Goal: Task Accomplishment & Management: Complete application form

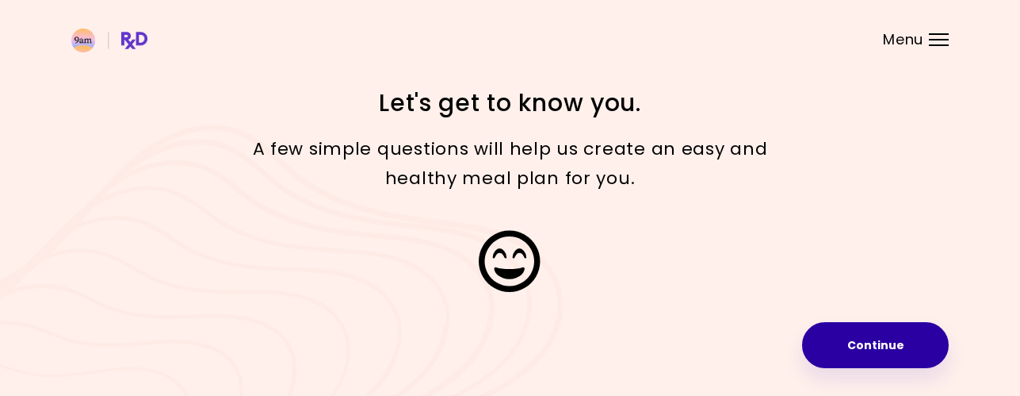
click at [868, 329] on button "Continue" at bounding box center [875, 345] width 147 height 46
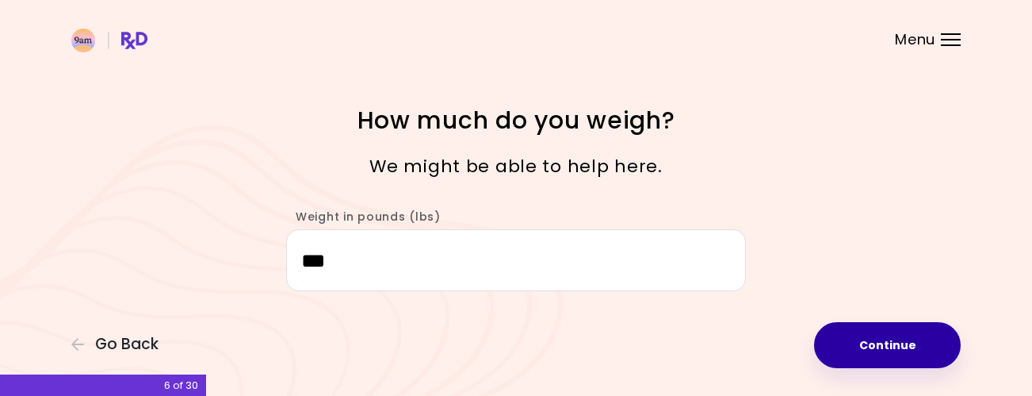
click at [878, 348] on button "Continue" at bounding box center [887, 345] width 147 height 46
select select "****"
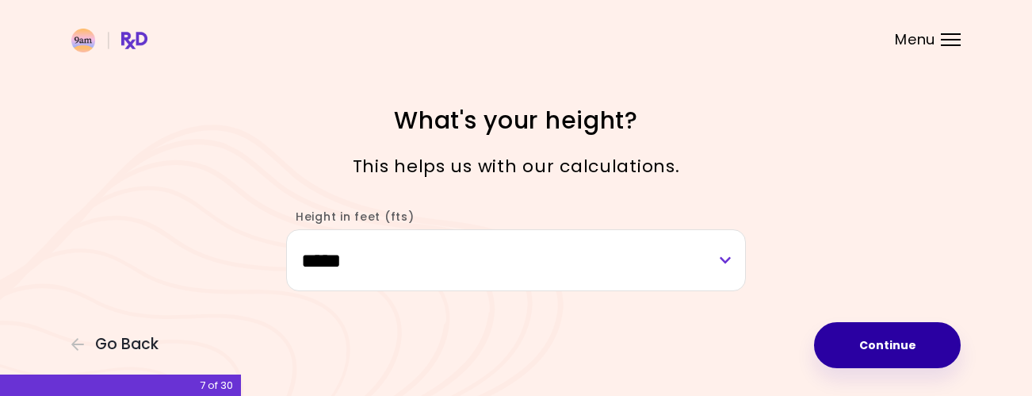
click at [878, 348] on button "Continue" at bounding box center [887, 345] width 147 height 46
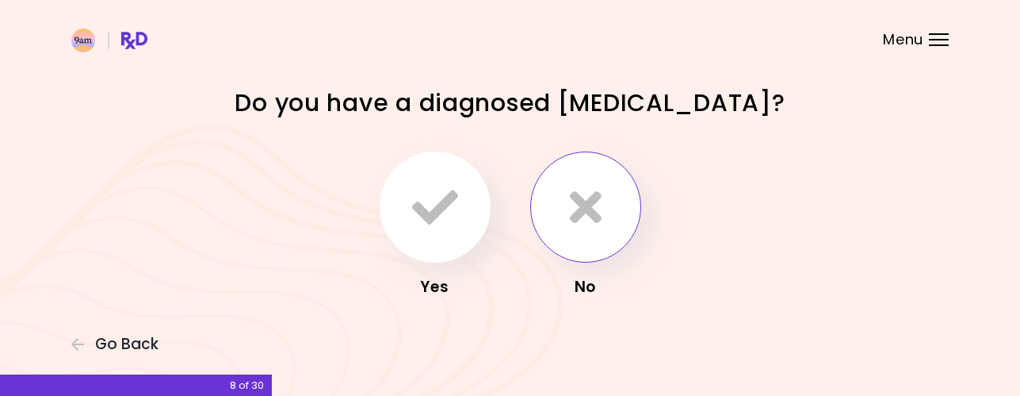
click at [595, 231] on button "button" at bounding box center [585, 206] width 111 height 111
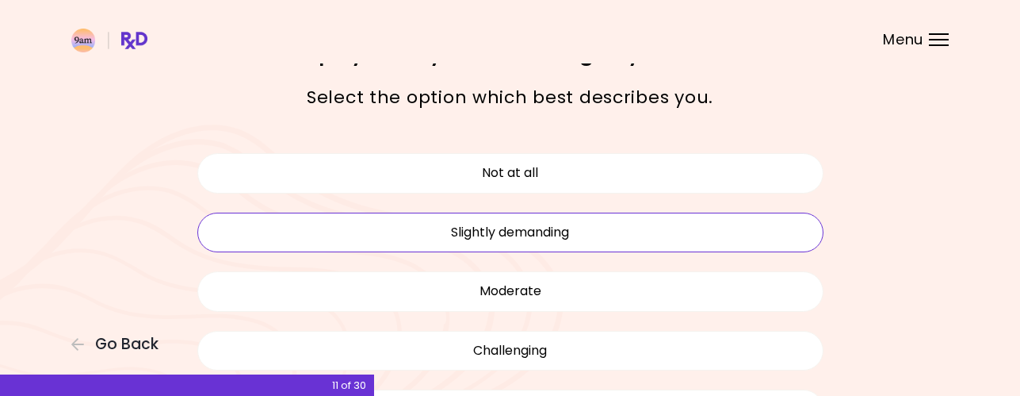
scroll to position [79, 0]
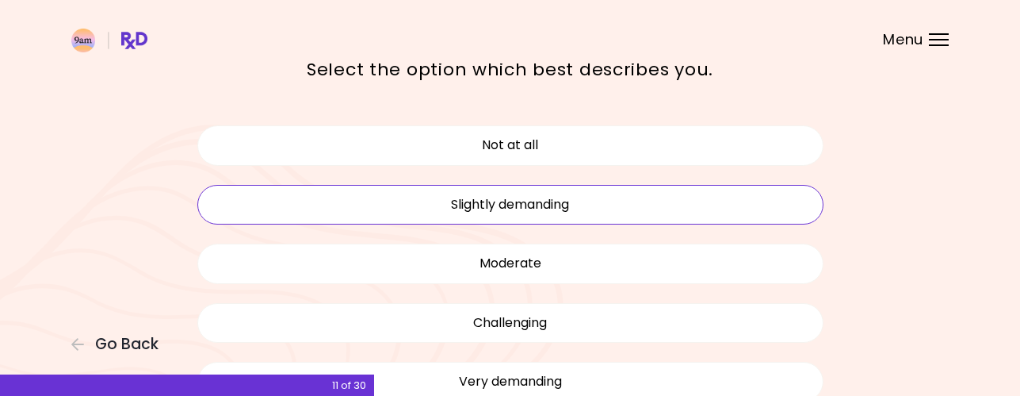
click at [706, 266] on button "Moderate" at bounding box center [510, 263] width 626 height 40
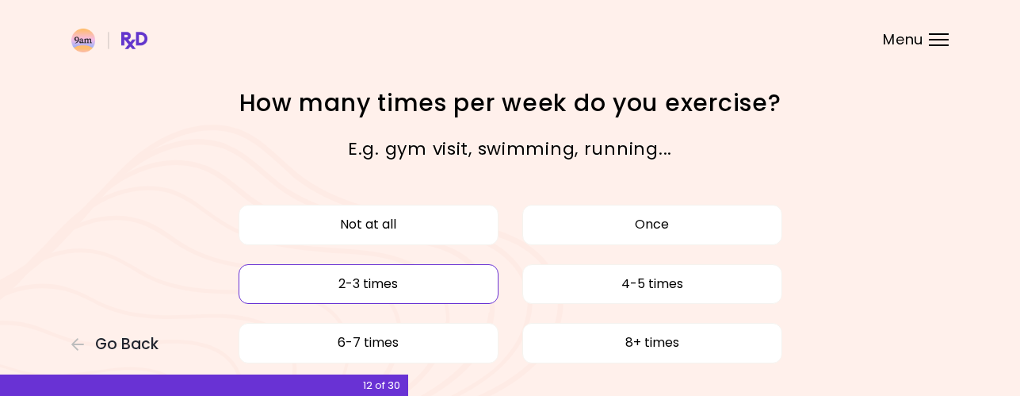
click at [444, 287] on button "2-3 times" at bounding box center [369, 284] width 260 height 40
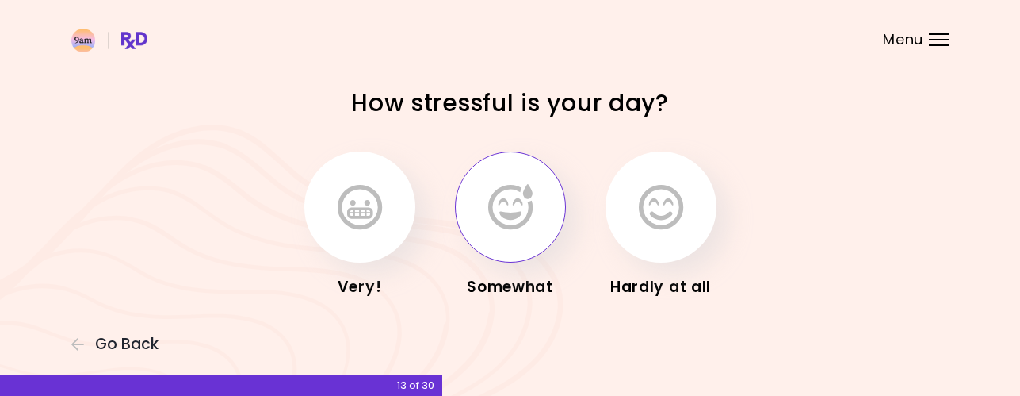
click at [518, 223] on icon "button" at bounding box center [510, 207] width 44 height 46
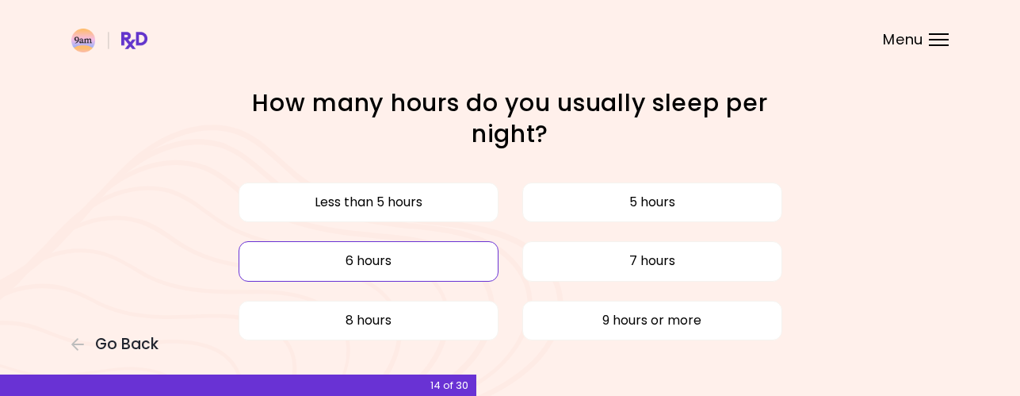
click at [469, 260] on button "6 hours" at bounding box center [369, 261] width 260 height 40
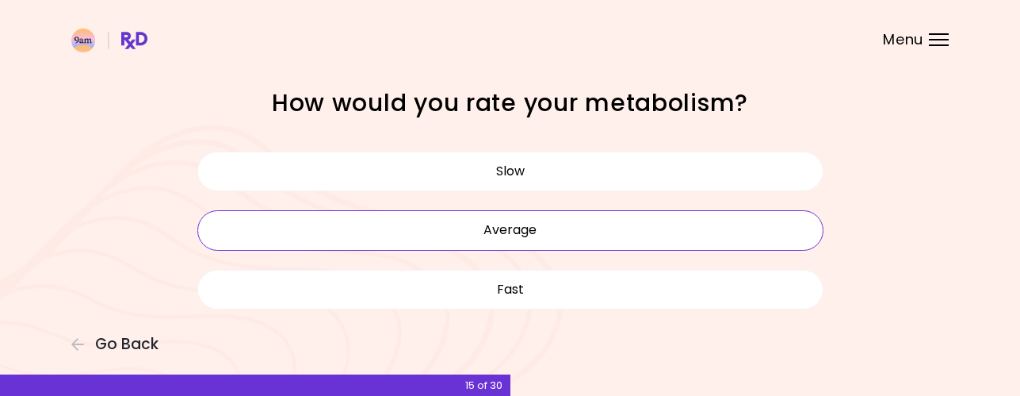
click at [481, 243] on button "Average" at bounding box center [510, 230] width 626 height 40
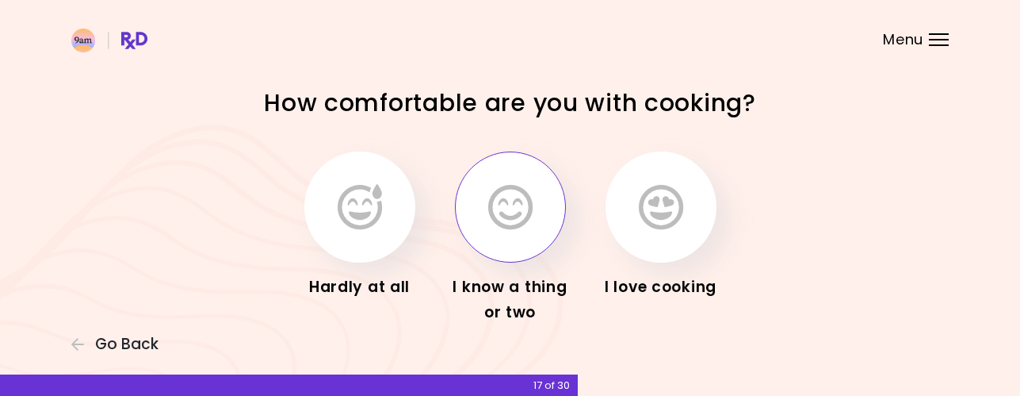
click at [492, 220] on icon "button" at bounding box center [510, 207] width 44 height 46
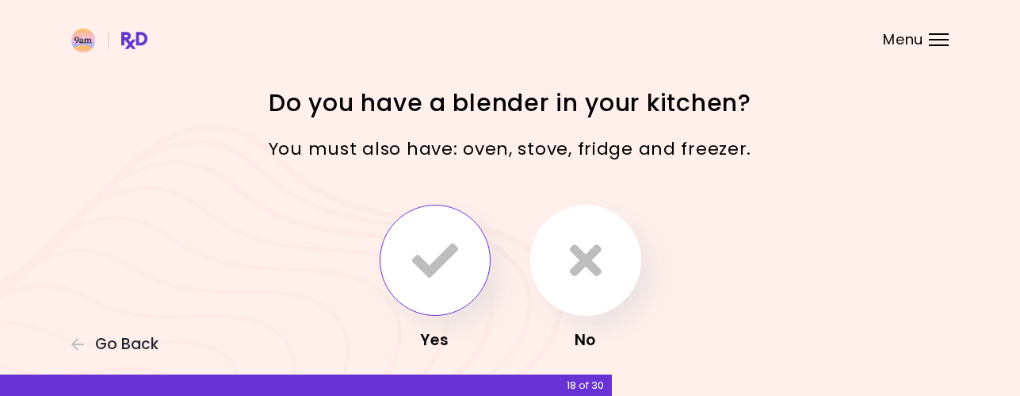
click at [449, 254] on icon "button" at bounding box center [435, 260] width 46 height 46
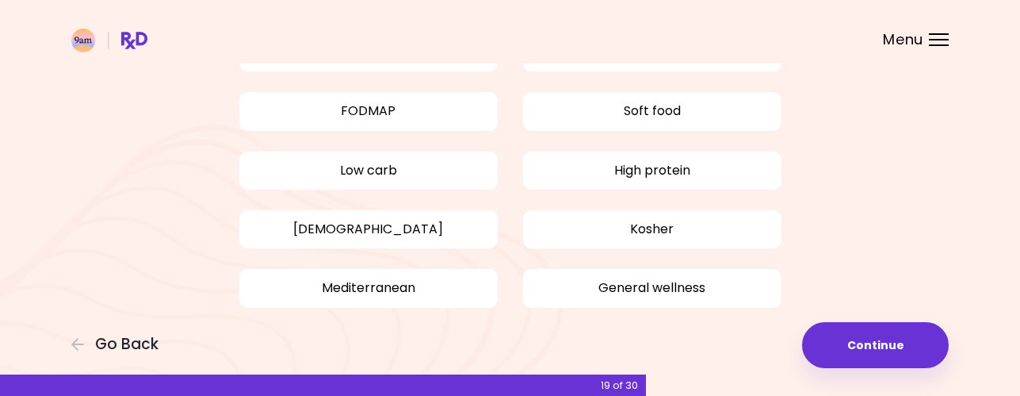
scroll to position [238, 0]
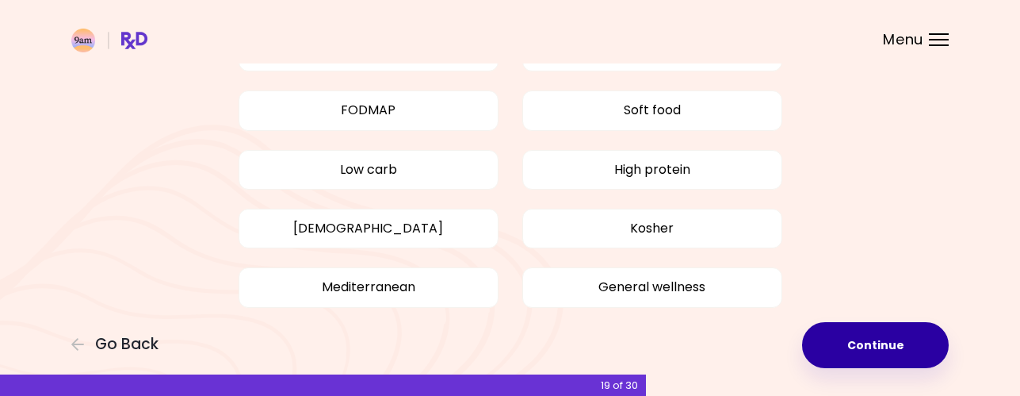
click at [863, 342] on button "Continue" at bounding box center [875, 345] width 147 height 46
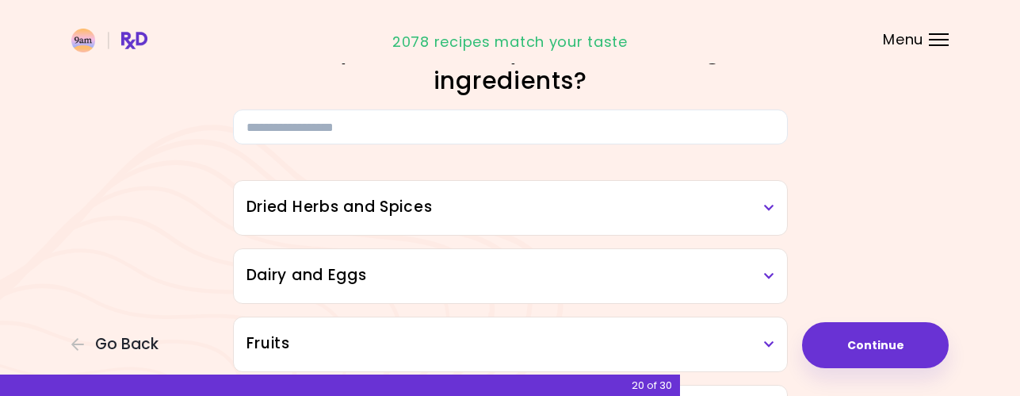
scroll to position [79, 0]
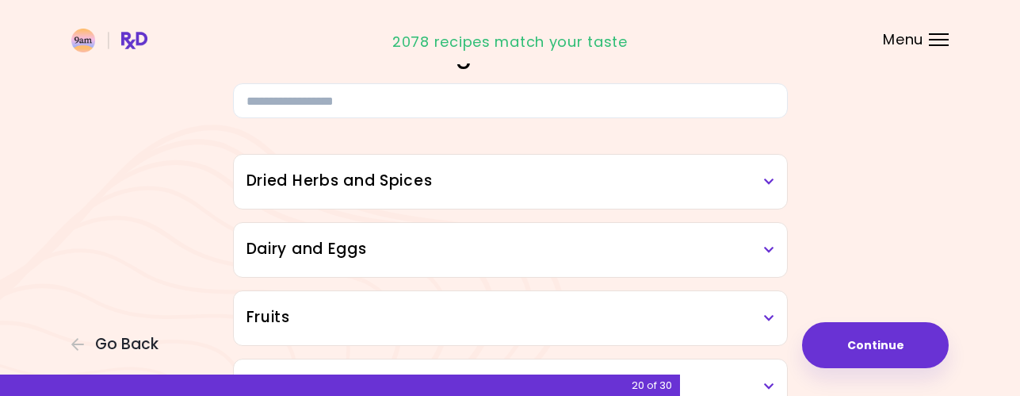
click at [766, 178] on icon at bounding box center [769, 181] width 10 height 11
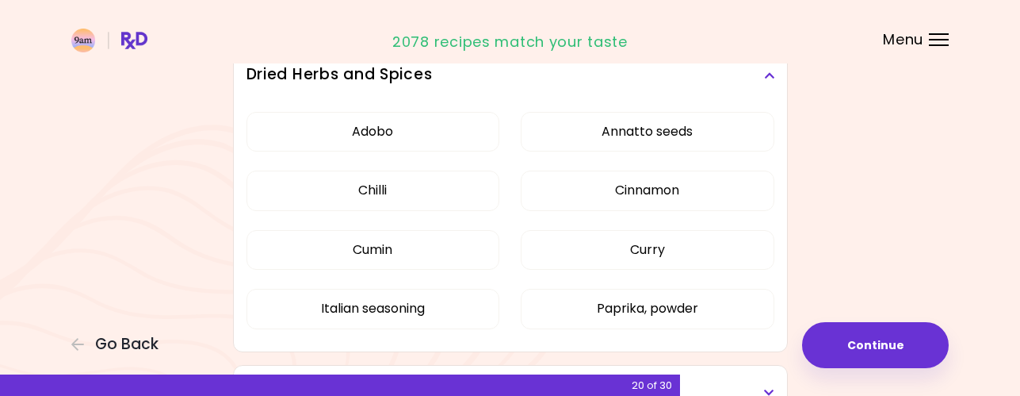
scroll to position [159, 0]
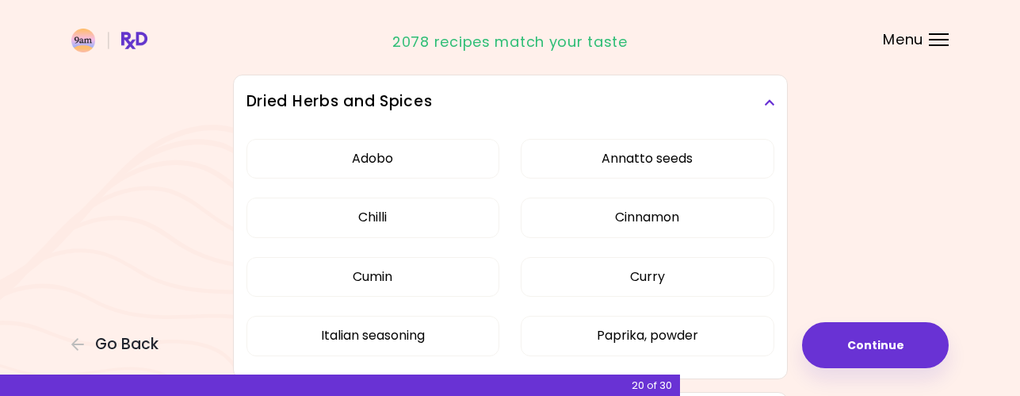
click at [767, 103] on icon at bounding box center [769, 102] width 10 height 11
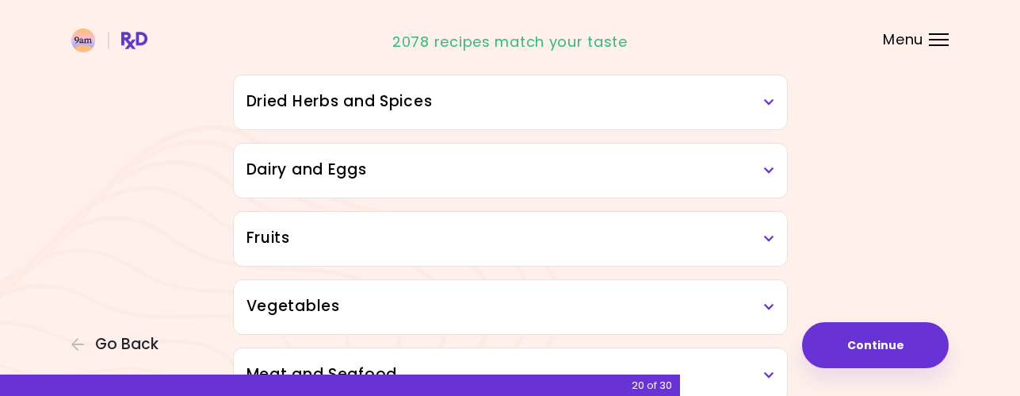
click at [767, 168] on icon at bounding box center [769, 170] width 10 height 11
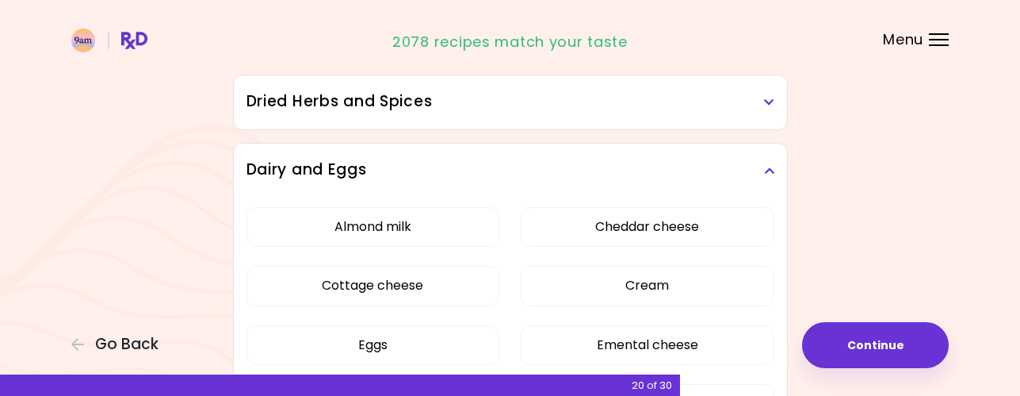
click at [766, 166] on icon at bounding box center [769, 170] width 10 height 11
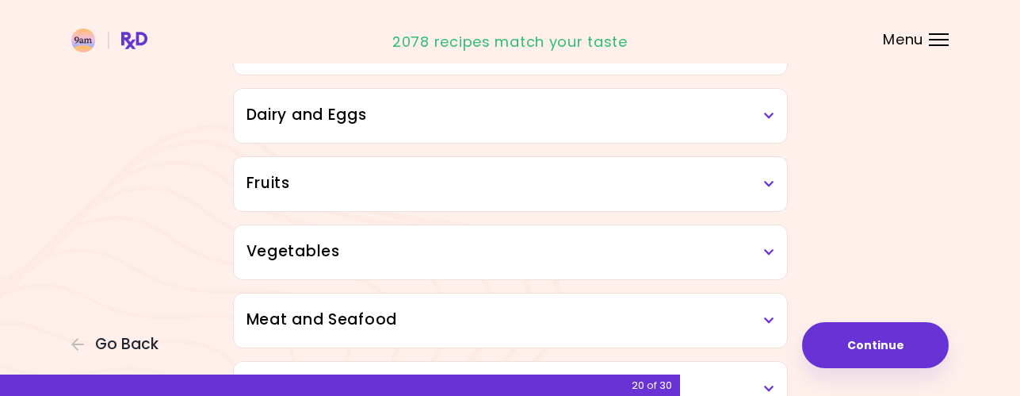
scroll to position [238, 0]
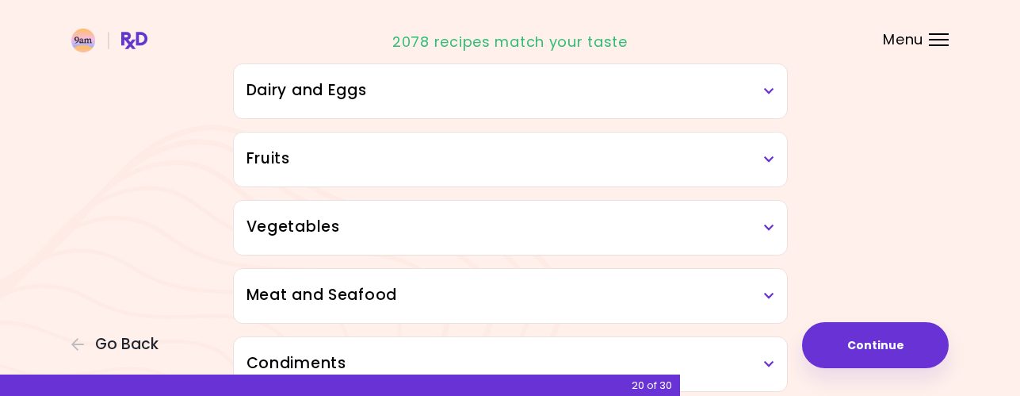
click at [768, 156] on icon at bounding box center [769, 159] width 10 height 11
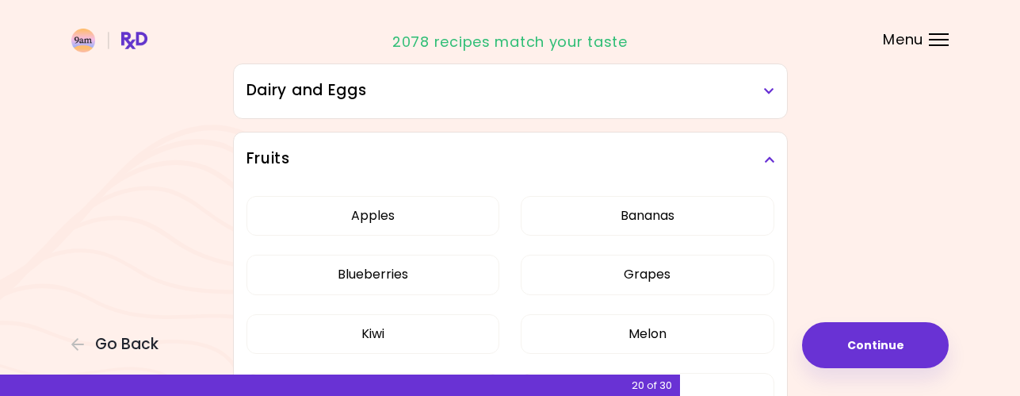
click at [769, 156] on icon at bounding box center [769, 159] width 10 height 11
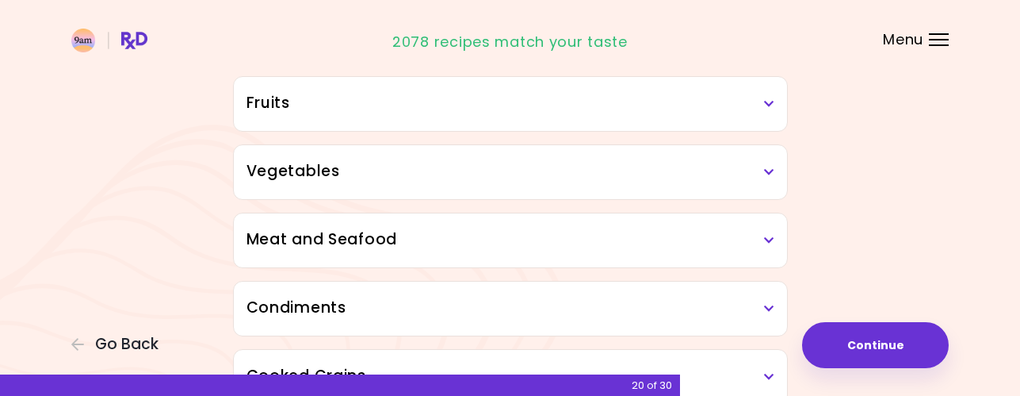
scroll to position [317, 0]
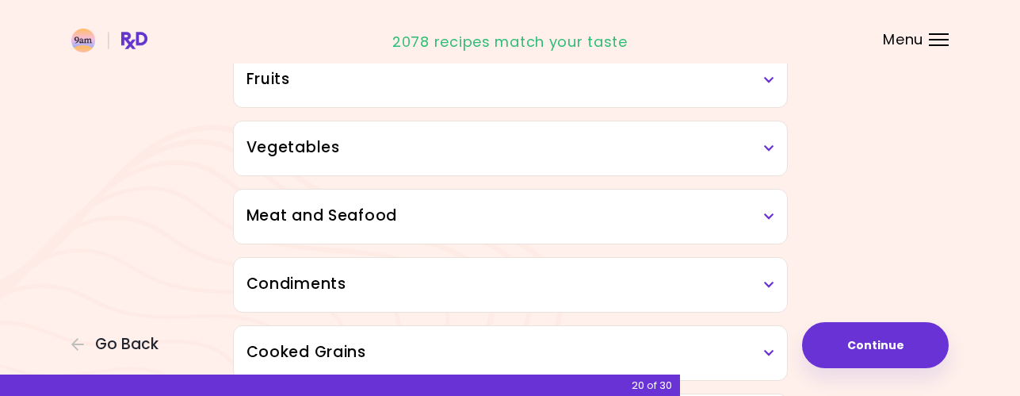
click at [767, 149] on icon at bounding box center [769, 148] width 10 height 11
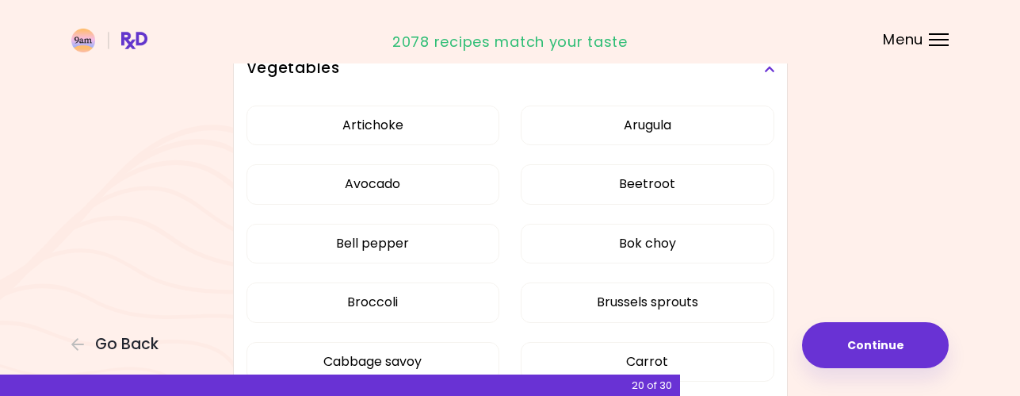
scroll to position [476, 0]
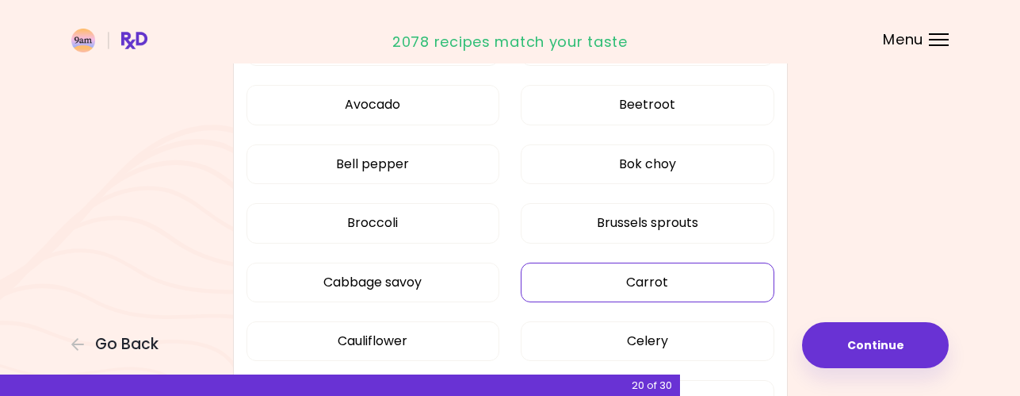
click at [665, 286] on button "Carrot" at bounding box center [648, 282] width 254 height 40
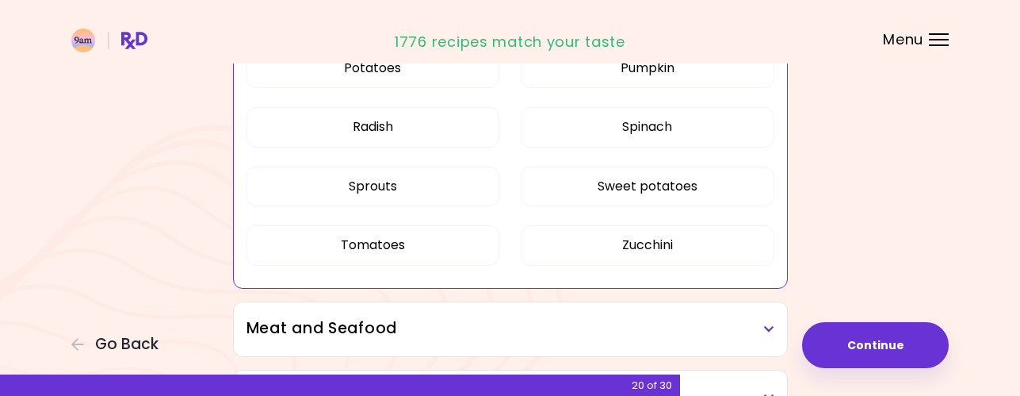
scroll to position [1189, 0]
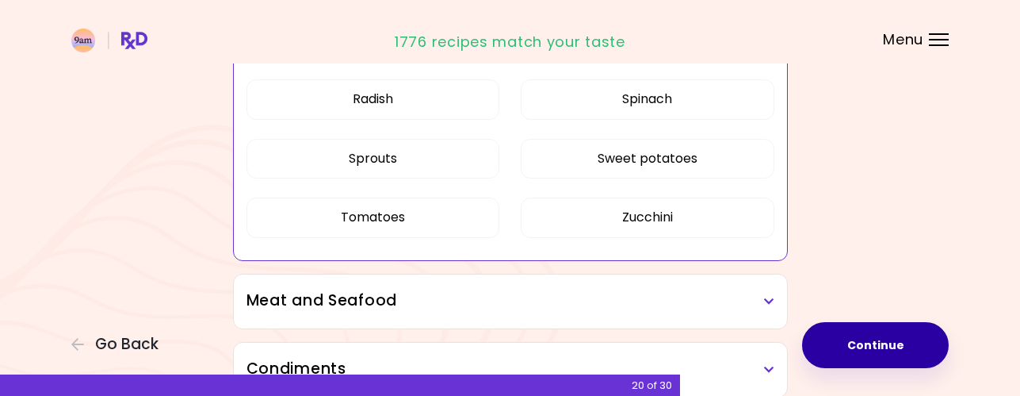
click at [868, 340] on button "Continue" at bounding box center [875, 345] width 147 height 46
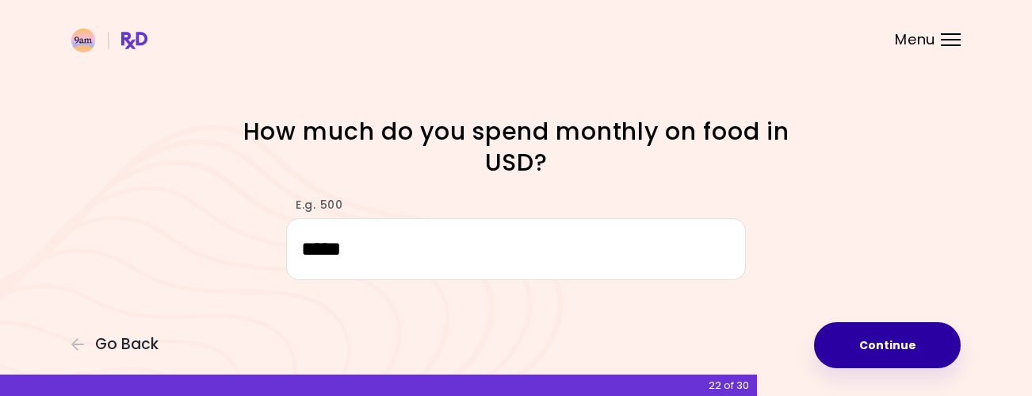
click at [864, 354] on button "Continue" at bounding box center [887, 345] width 147 height 46
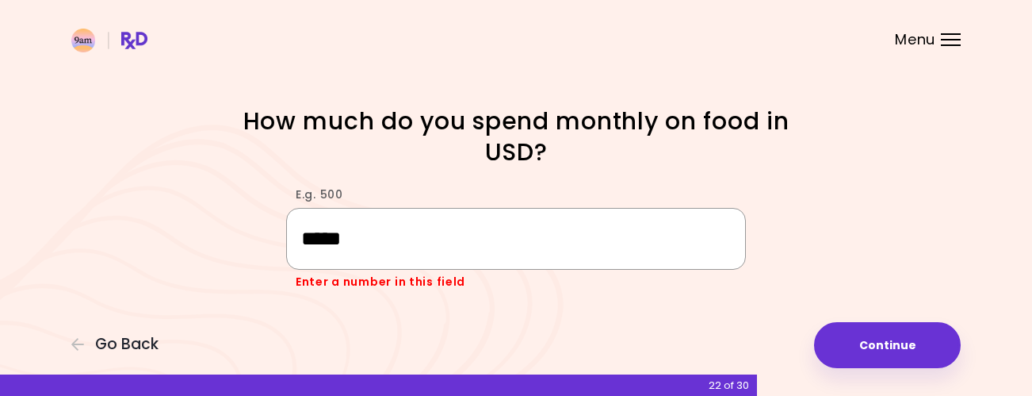
click at [441, 243] on input "*****" at bounding box center [516, 238] width 460 height 61
type input "*"
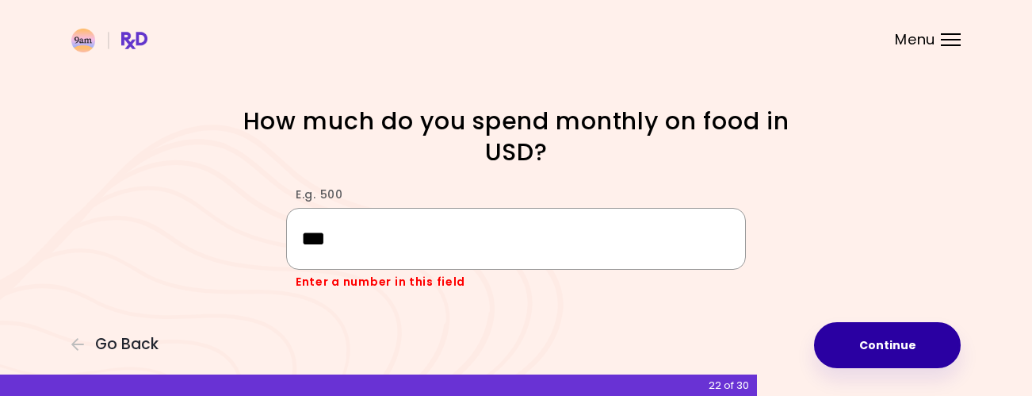
type input "***"
click at [896, 351] on button "Continue" at bounding box center [887, 345] width 147 height 46
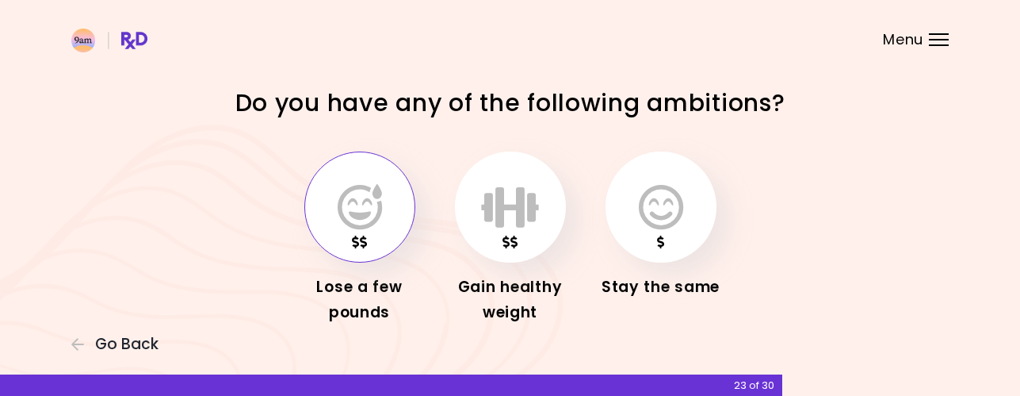
click at [392, 210] on button "button" at bounding box center [359, 206] width 111 height 111
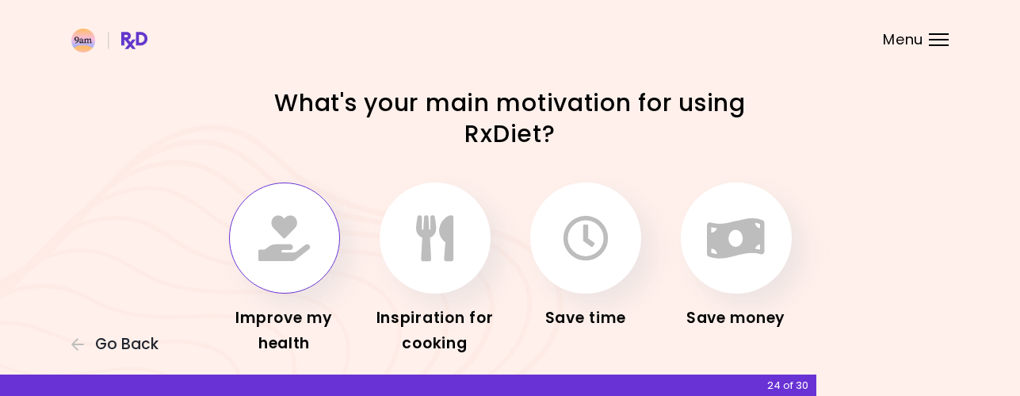
click at [304, 251] on icon "button" at bounding box center [284, 238] width 52 height 46
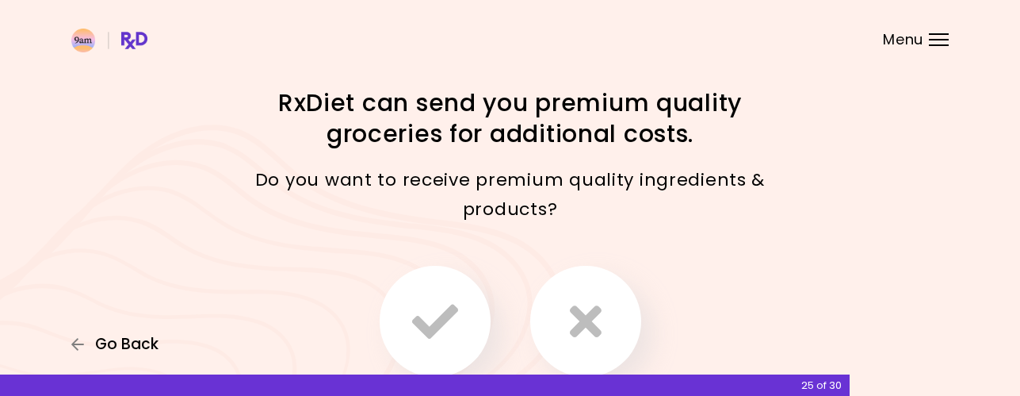
click at [143, 336] on span "Go Back" at bounding box center [126, 343] width 63 height 17
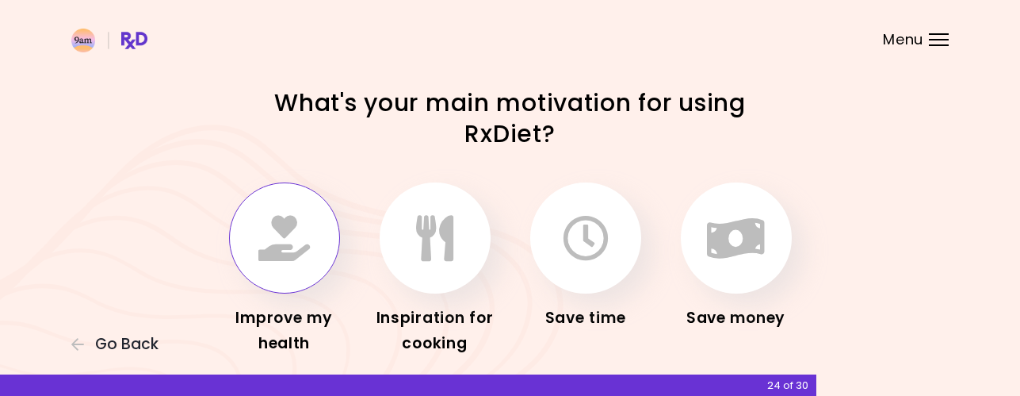
click at [281, 261] on icon "button" at bounding box center [284, 238] width 52 height 46
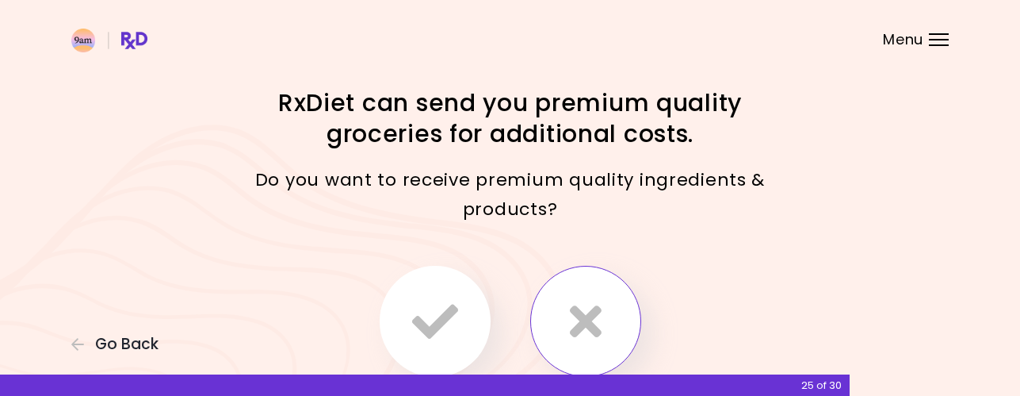
click at [594, 325] on icon "button" at bounding box center [586, 321] width 32 height 46
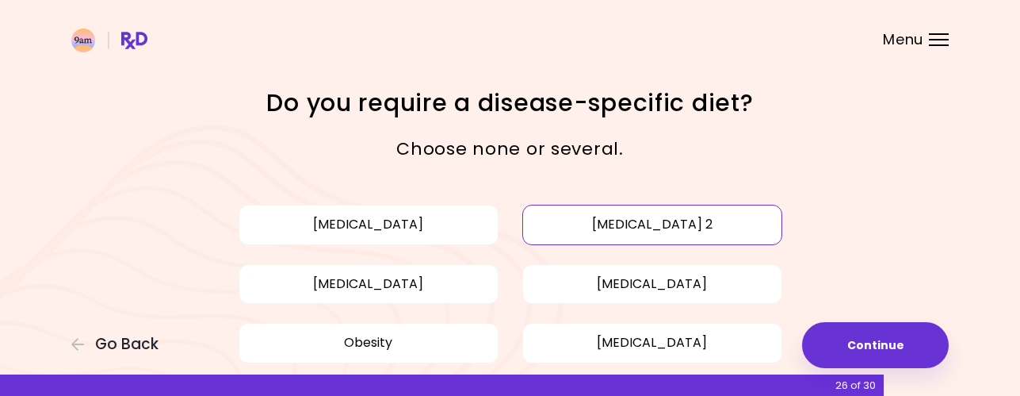
click at [737, 224] on button "[MEDICAL_DATA] 2" at bounding box center [652, 225] width 260 height 40
click at [699, 285] on button "[MEDICAL_DATA]" at bounding box center [652, 284] width 260 height 40
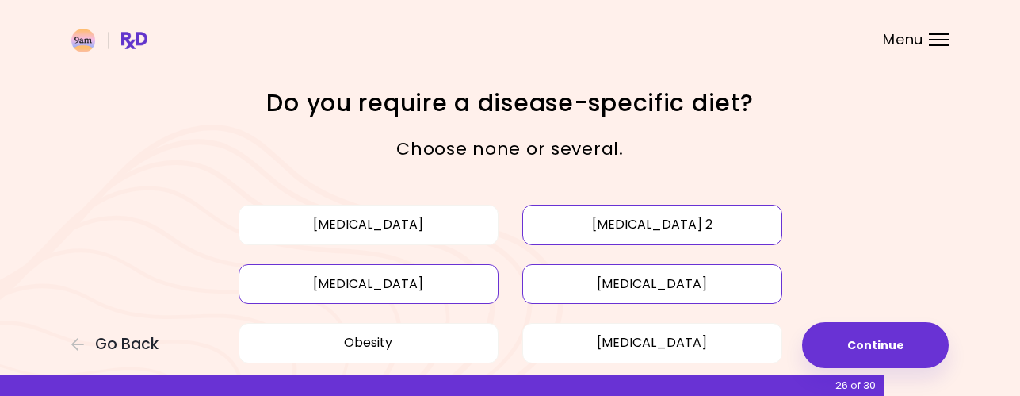
click at [430, 280] on button "[MEDICAL_DATA]" at bounding box center [369, 284] width 260 height 40
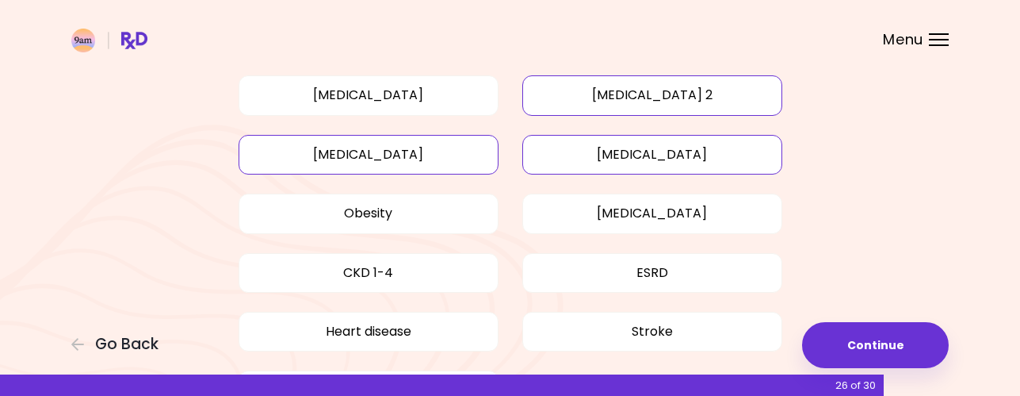
scroll to position [135, 0]
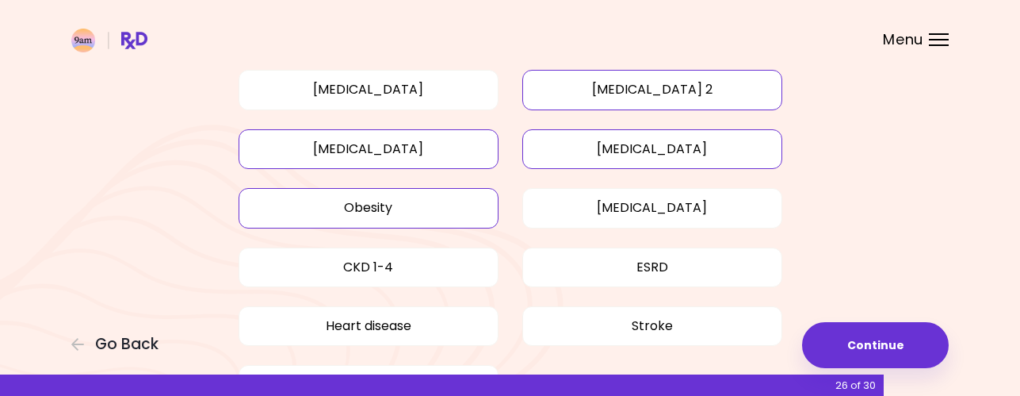
click at [414, 221] on button "Obesity" at bounding box center [369, 208] width 260 height 40
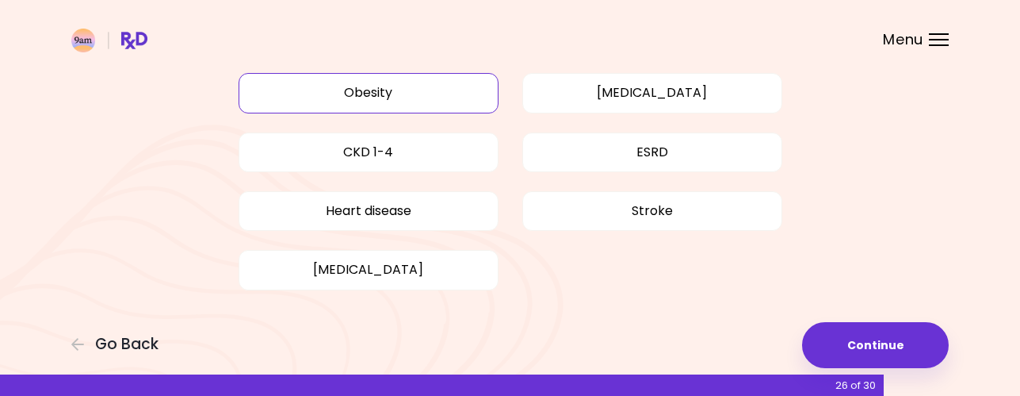
scroll to position [261, 0]
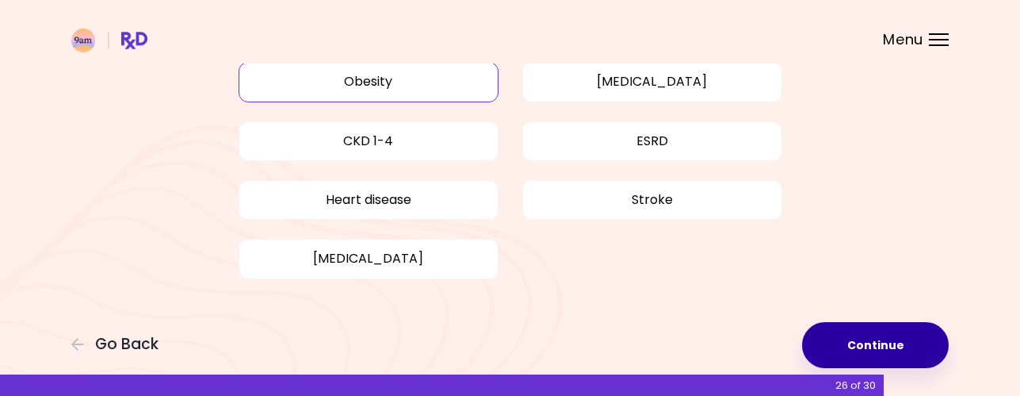
click at [900, 342] on button "Continue" at bounding box center [875, 345] width 147 height 46
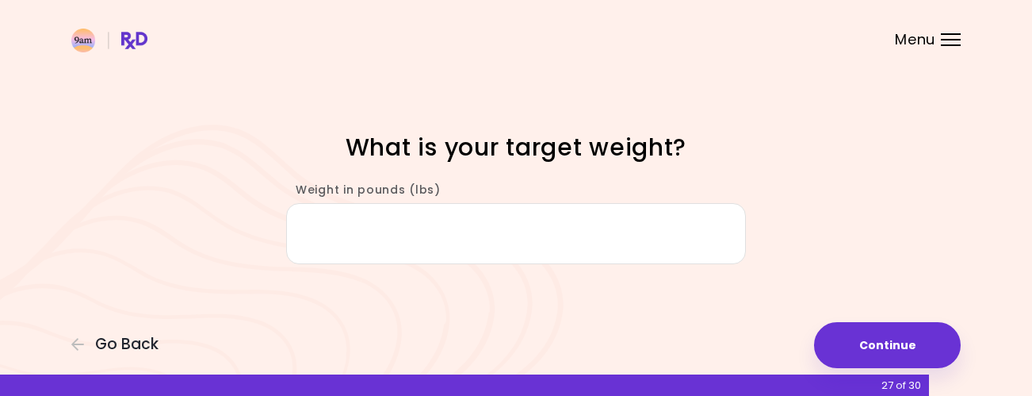
click at [417, 243] on input "Weight in pounds (lbs)" at bounding box center [516, 233] width 460 height 61
type input "*"
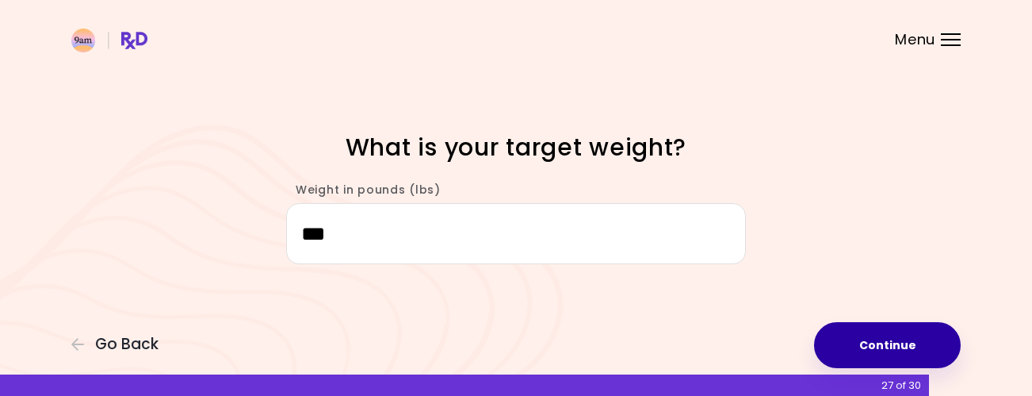
type input "***"
click at [897, 342] on button "Continue" at bounding box center [887, 345] width 147 height 46
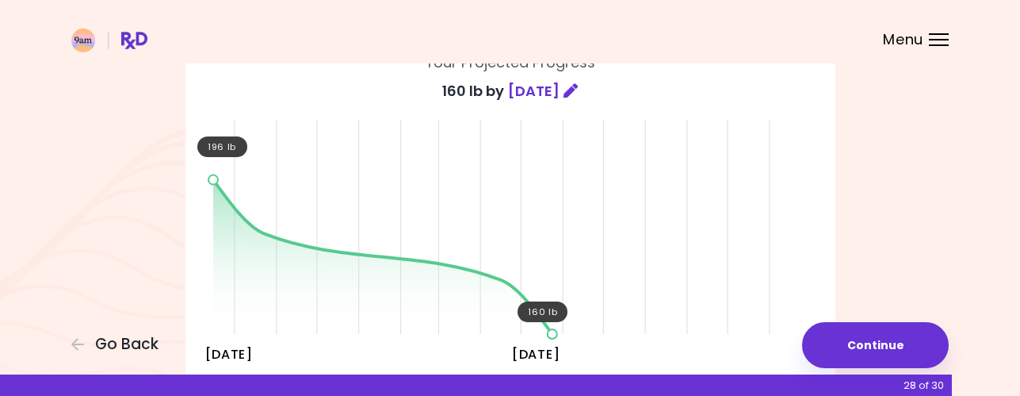
scroll to position [159, 0]
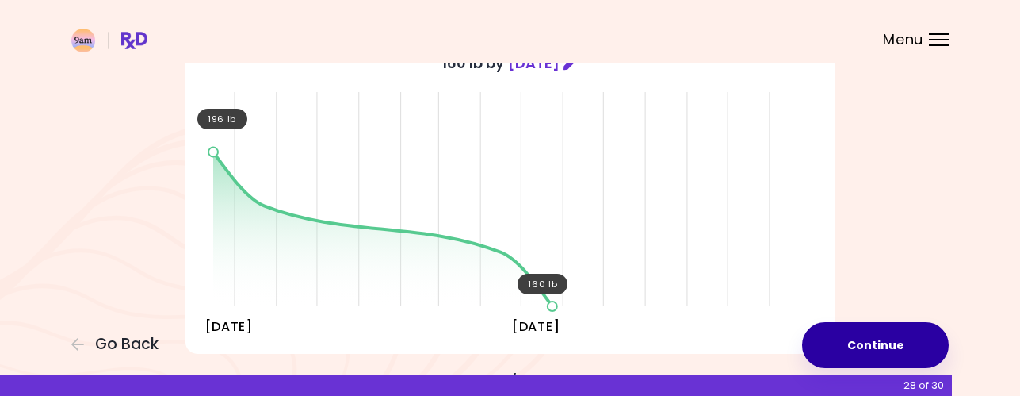
click at [837, 344] on button "Continue" at bounding box center [875, 345] width 147 height 46
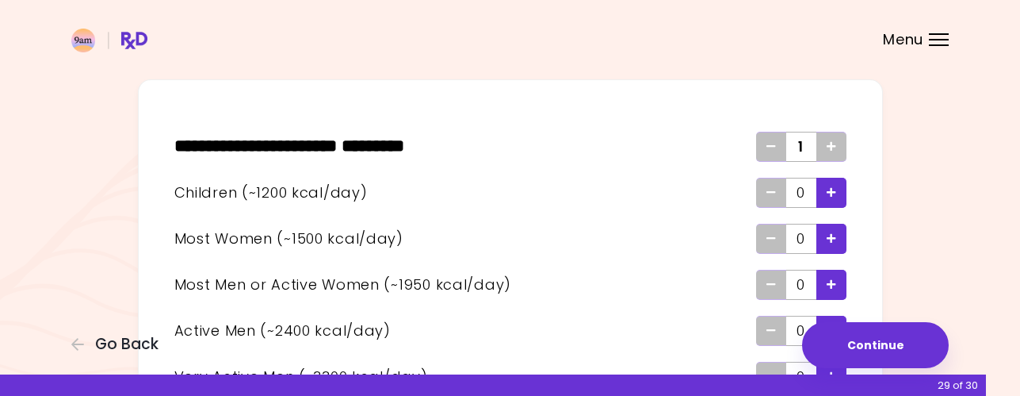
scroll to position [79, 0]
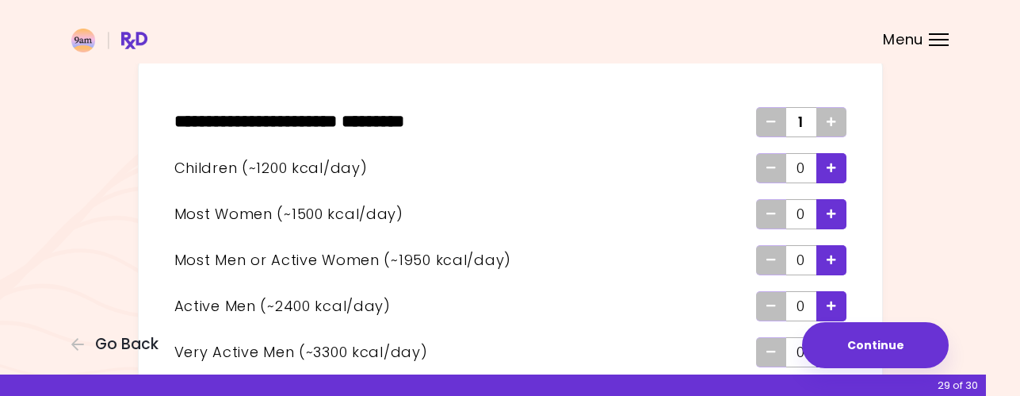
click at [830, 213] on icon "Add - Woman" at bounding box center [832, 213] width 10 height 10
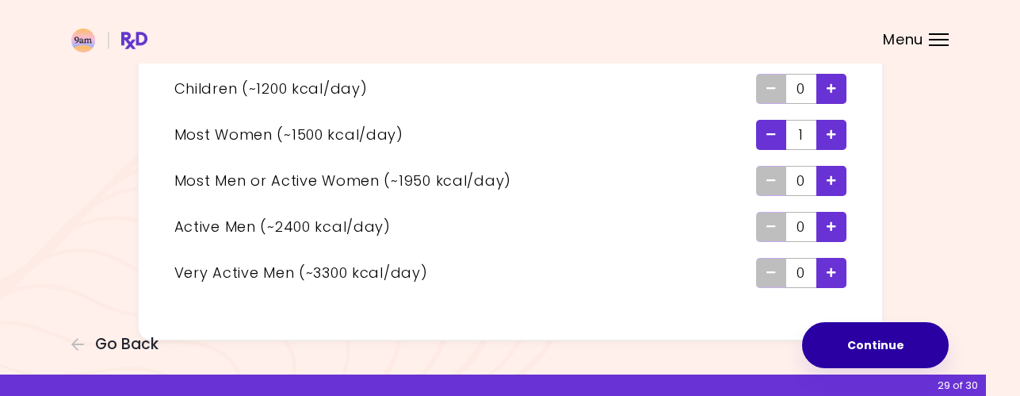
click at [879, 342] on button "Continue" at bounding box center [875, 345] width 147 height 46
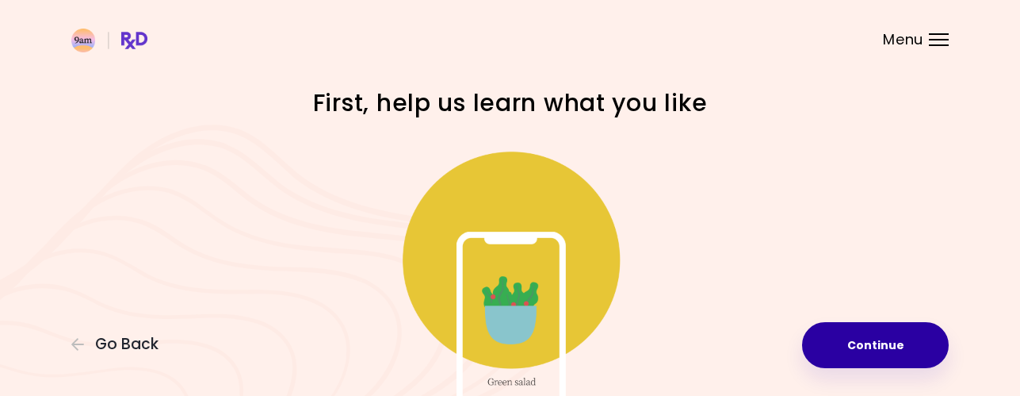
click at [851, 341] on button "Continue" at bounding box center [875, 345] width 147 height 46
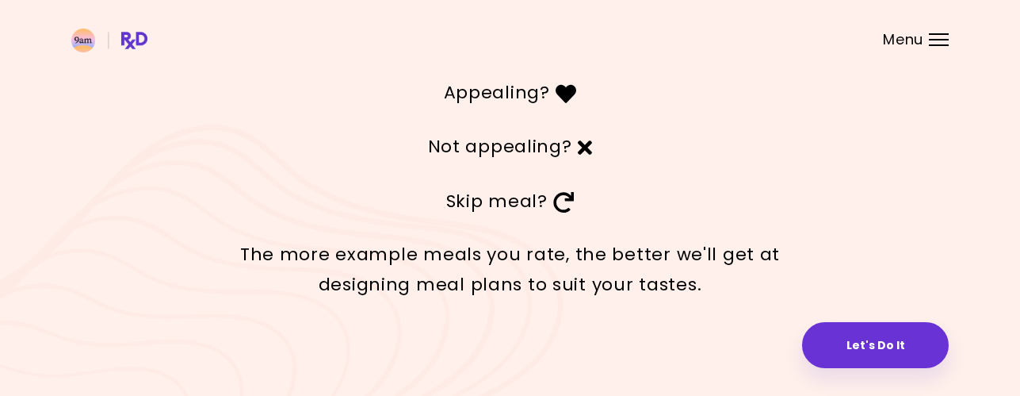
scroll to position [90, 0]
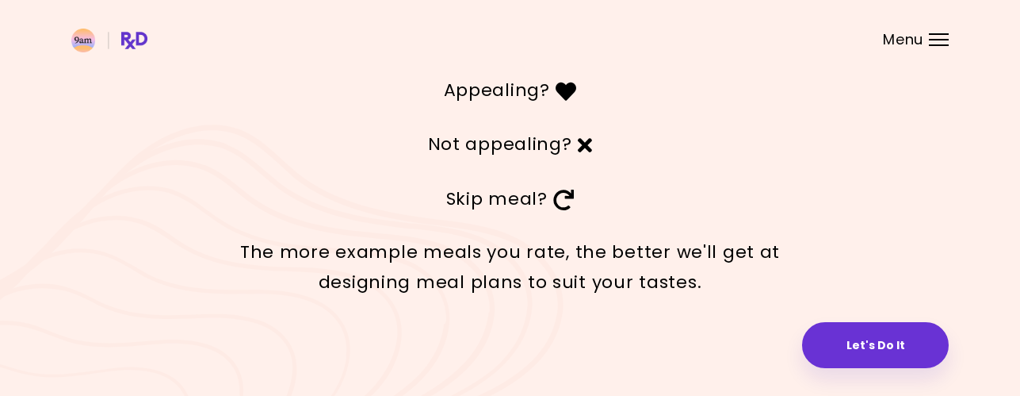
click at [937, 42] on div "Menu" at bounding box center [939, 39] width 20 height 13
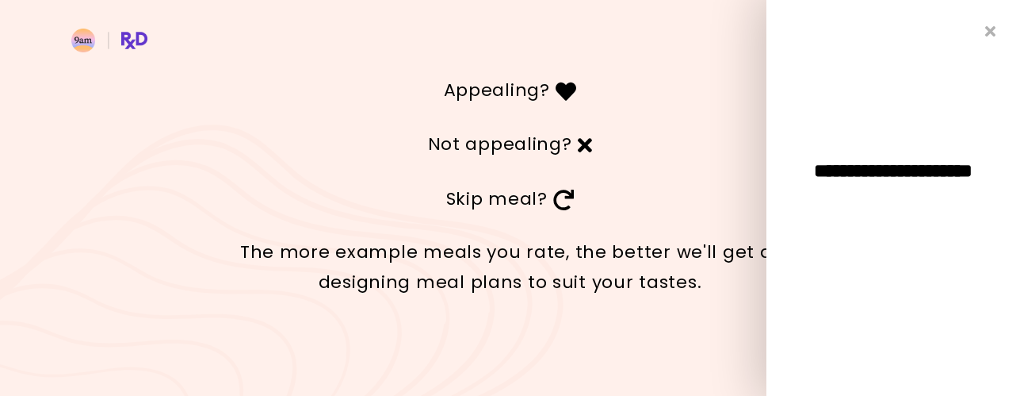
click at [707, 113] on div "Appealing?" at bounding box center [510, 90] width 571 height 54
